Goal: Information Seeking & Learning: Learn about a topic

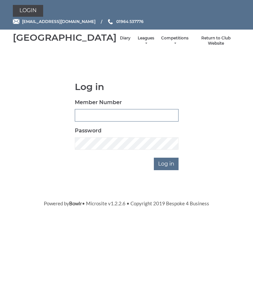
type input "0826"
click at [166, 170] on input "Log in" at bounding box center [166, 164] width 25 height 12
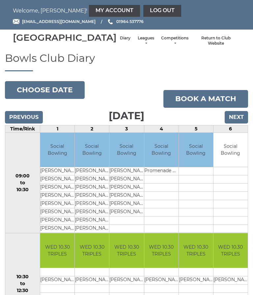
click at [26, 94] on button "Choose date" at bounding box center [45, 90] width 80 height 18
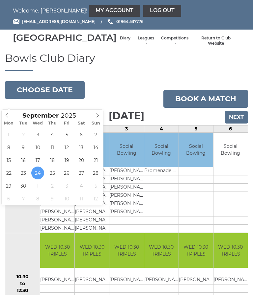
type input "2025-09-20"
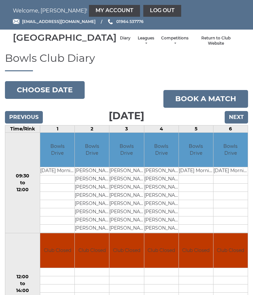
click at [232, 124] on input "Next" at bounding box center [235, 117] width 23 height 12
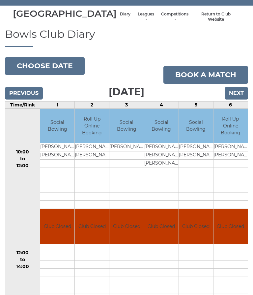
scroll to position [24, 0]
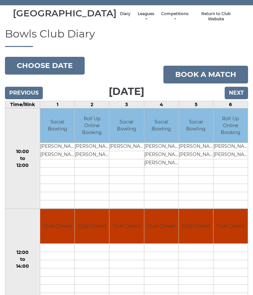
click at [232, 99] on input "Next" at bounding box center [235, 93] width 23 height 12
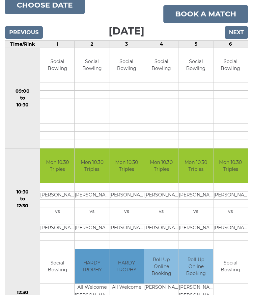
scroll to position [76, 0]
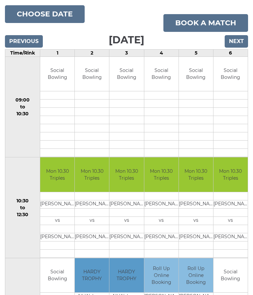
click at [237, 46] on input "Next" at bounding box center [235, 42] width 23 height 12
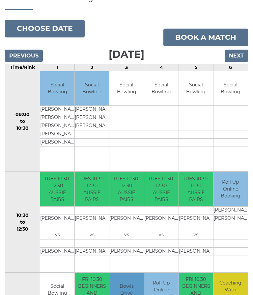
scroll to position [55, 0]
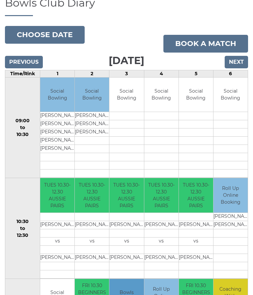
click at [239, 68] on input "Next" at bounding box center [235, 62] width 23 height 12
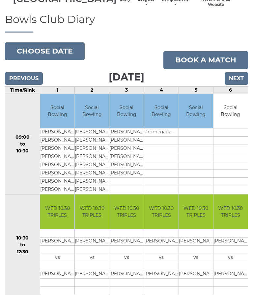
scroll to position [38, 0]
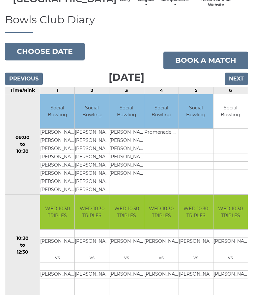
click at [231, 85] on input "Next" at bounding box center [235, 79] width 23 height 12
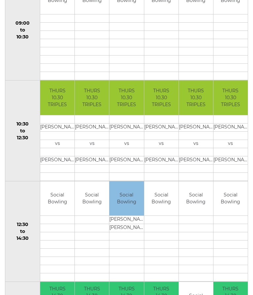
scroll to position [148, 0]
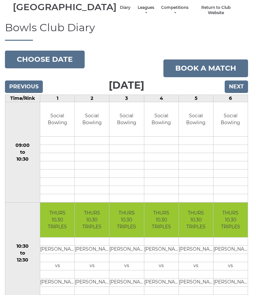
click at [236, 93] on input "Next" at bounding box center [235, 87] width 23 height 12
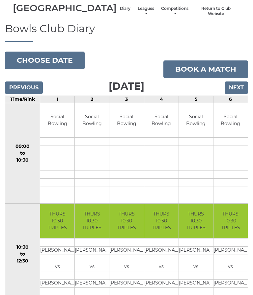
click at [234, 82] on input "Next" at bounding box center [235, 88] width 23 height 12
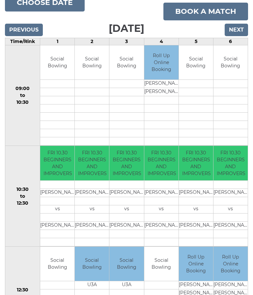
scroll to position [66, 0]
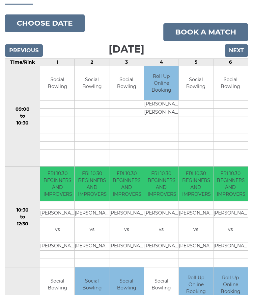
click at [234, 57] on input "Next" at bounding box center [235, 51] width 23 height 12
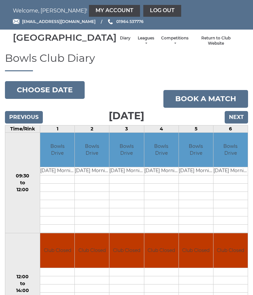
click at [137, 46] on link "Leagues" at bounding box center [145, 41] width 17 height 11
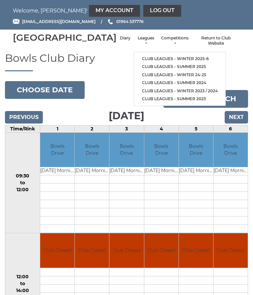
click at [180, 58] on link "Club leagues - Winter 2025-6" at bounding box center [179, 59] width 91 height 8
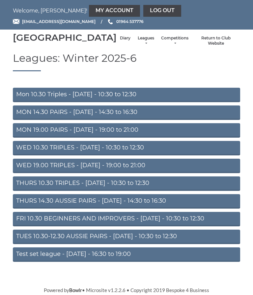
click at [160, 191] on link "THURS 10.30 TRIPLES - Thursday - 10:30 to 12:30" at bounding box center [126, 184] width 227 height 14
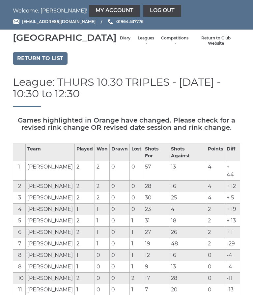
click at [24, 65] on link "Return to list" at bounding box center [40, 58] width 55 height 12
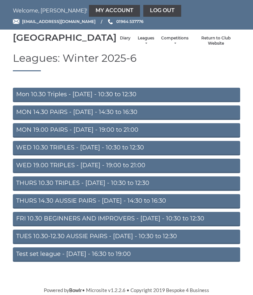
click at [22, 156] on link "WED 10.30 TRIPLES - [DATE] - 10:30 to 12:30" at bounding box center [126, 148] width 227 height 14
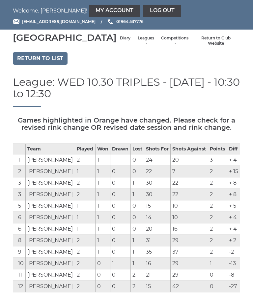
click at [137, 43] on link "Leagues" at bounding box center [145, 41] width 17 height 11
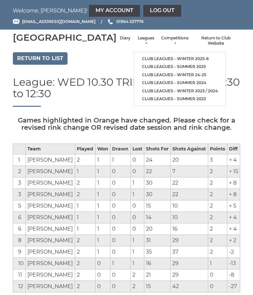
click at [21, 65] on link "Return to list" at bounding box center [40, 58] width 55 height 12
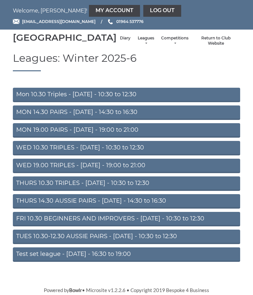
click at [25, 138] on link "MON 19.00 PAIRS - [DATE] - 19:00 to 21:00" at bounding box center [126, 130] width 227 height 14
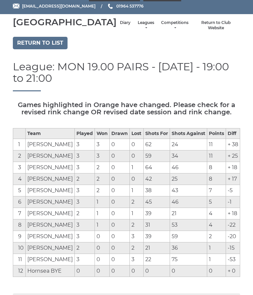
scroll to position [11, 0]
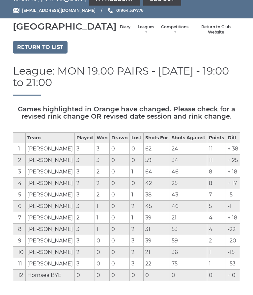
click at [21, 53] on link "Return to list" at bounding box center [40, 47] width 55 height 12
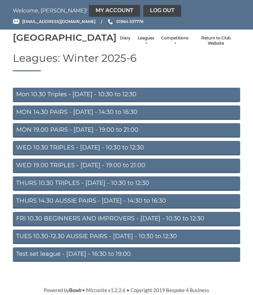
click at [24, 120] on link "MON 14.30 PAIRS - [DATE] - 14:30 to 16:30" at bounding box center [126, 113] width 227 height 14
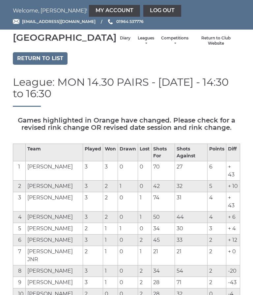
click at [28, 65] on link "Return to list" at bounding box center [40, 58] width 55 height 12
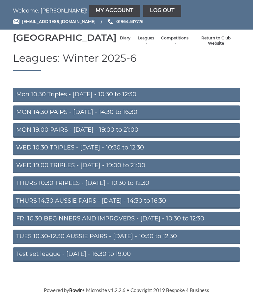
click at [24, 102] on link "Mon 10.30 Triples - Monday - 10:30 to 12:30" at bounding box center [126, 95] width 227 height 14
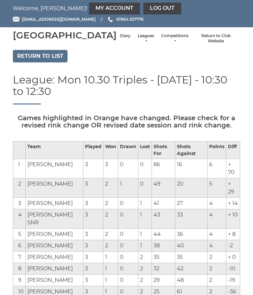
scroll to position [2, 0]
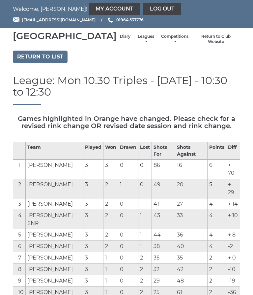
click at [21, 62] on link "Return to list" at bounding box center [40, 57] width 55 height 12
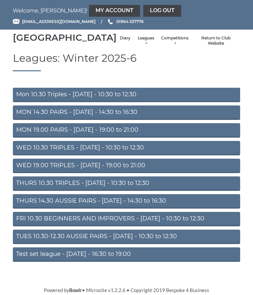
scroll to position [8, 0]
click at [25, 205] on link "THURS 14.30 AUSSIE PAIRS - [DATE] - 14:30 to 16:30" at bounding box center [126, 201] width 227 height 14
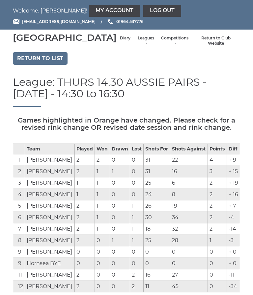
click at [26, 65] on link "Return to list" at bounding box center [40, 58] width 55 height 12
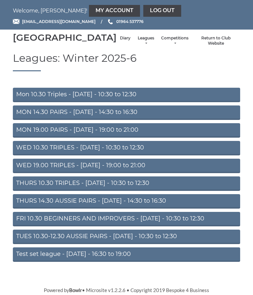
click at [29, 244] on link "TUES 10.30-12.30 AUSSIE PAIRS - [DATE] - 10:30 to 12:30" at bounding box center [126, 237] width 227 height 14
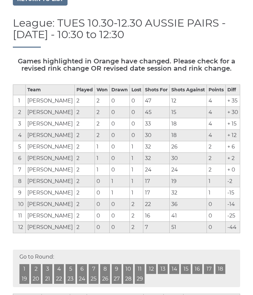
scroll to position [61, 0]
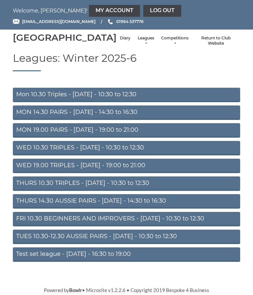
click at [23, 227] on link "FRI 10.30 BEGINNERS AND IMPROVERS - Friday - 10:30 to 12:30" at bounding box center [126, 219] width 227 height 14
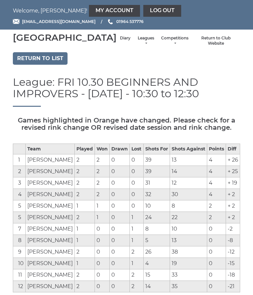
click at [23, 65] on link "Return to list" at bounding box center [40, 58] width 55 height 12
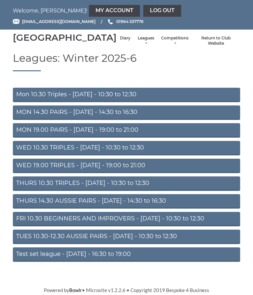
scroll to position [1, 0]
click at [120, 41] on link "Diary" at bounding box center [125, 39] width 11 height 6
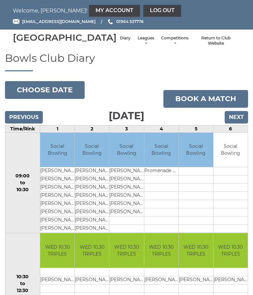
click at [243, 124] on input "Next" at bounding box center [235, 117] width 23 height 12
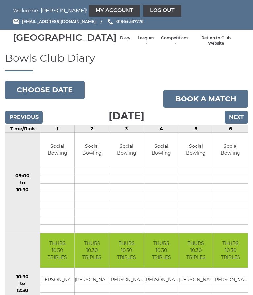
click at [243, 124] on input "Next" at bounding box center [235, 117] width 23 height 12
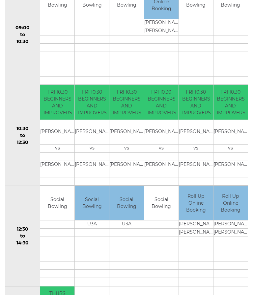
scroll to position [147, 0]
